Goal: Information Seeking & Learning: Learn about a topic

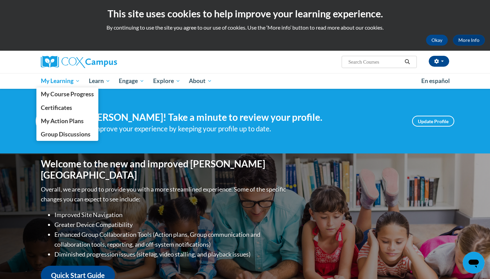
click at [69, 82] on span "My Learning" at bounding box center [60, 81] width 39 height 8
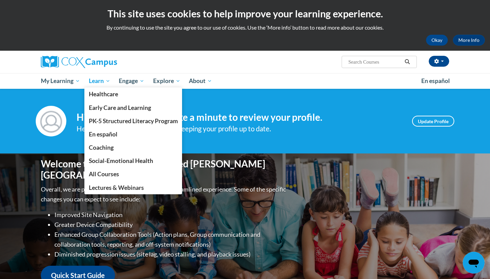
click at [77, 81] on span "My Learning" at bounding box center [60, 81] width 39 height 8
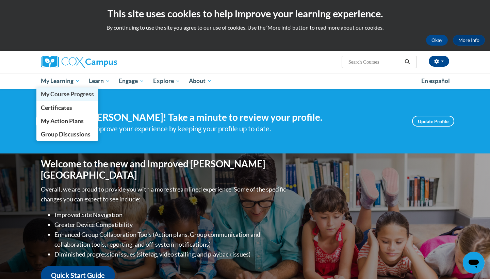
click at [76, 95] on span "My Course Progress" at bounding box center [67, 93] width 53 height 7
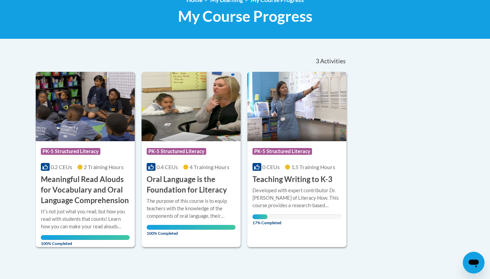
scroll to position [124, 0]
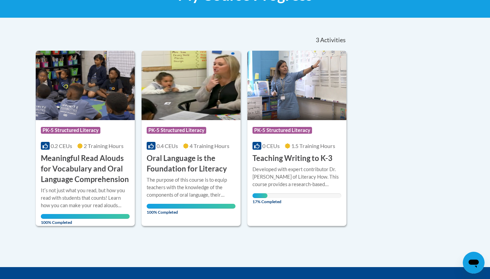
click at [289, 93] on img at bounding box center [296, 85] width 99 height 69
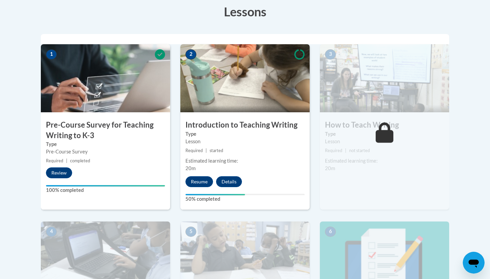
scroll to position [202, 0]
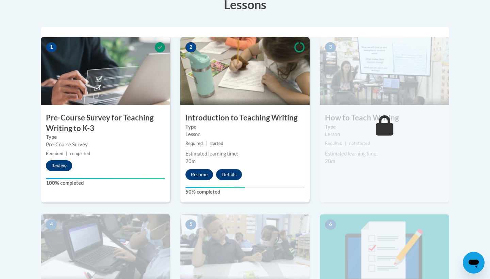
click at [203, 171] on button "Resume" at bounding box center [199, 174] width 28 height 11
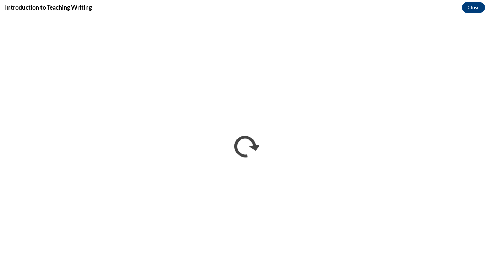
scroll to position [0, 0]
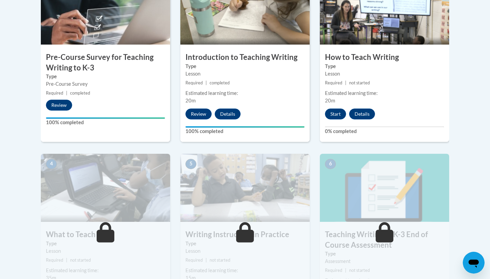
scroll to position [264, 0]
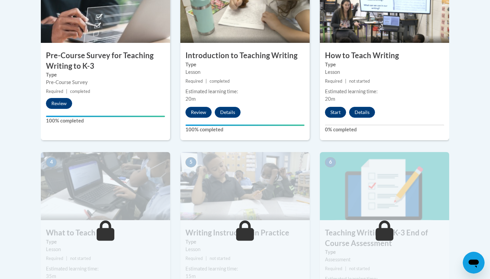
click at [335, 111] on button "Start" at bounding box center [335, 112] width 21 height 11
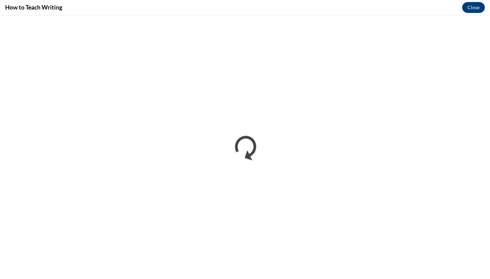
scroll to position [0, 0]
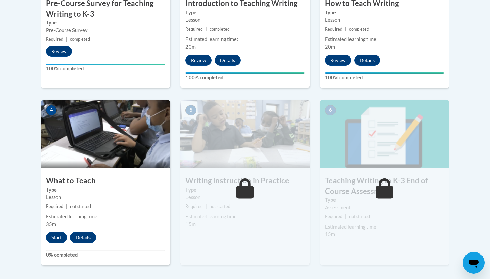
scroll to position [320, 0]
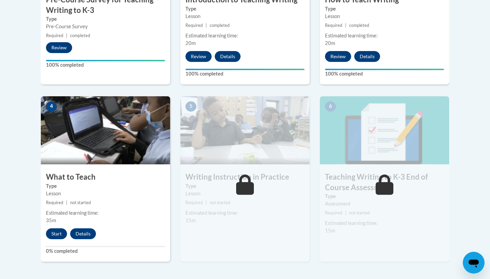
click at [57, 233] on button "Start" at bounding box center [56, 233] width 21 height 11
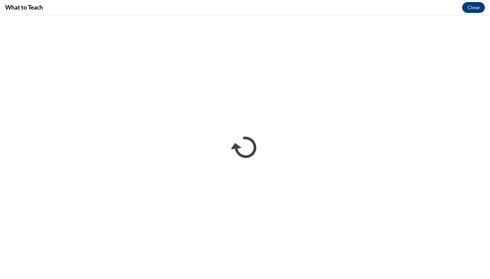
scroll to position [0, 0]
